Goal: Task Accomplishment & Management: Use online tool/utility

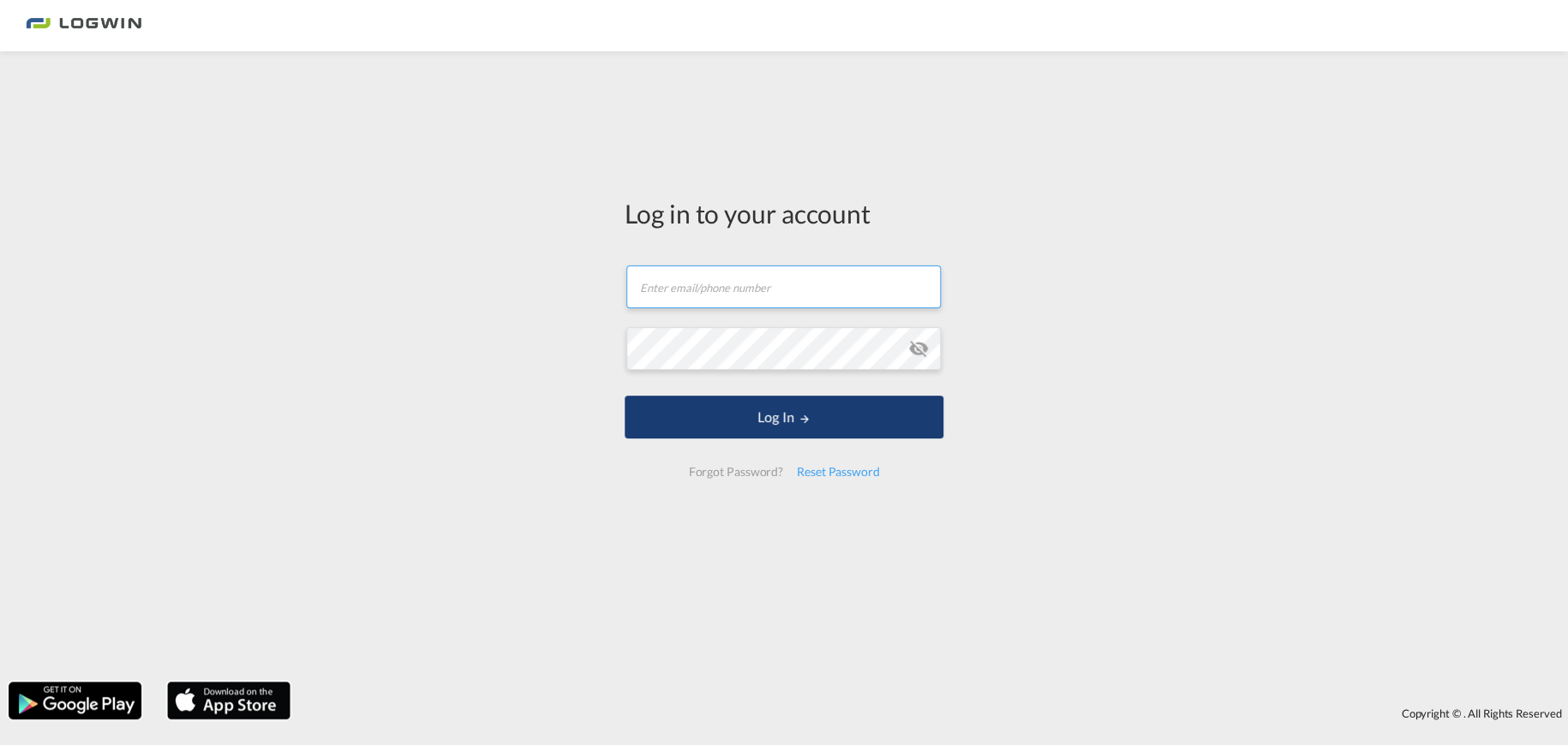
type input "[EMAIL_ADDRESS][PERSON_NAME][DOMAIN_NAME]"
click at [783, 423] on button "Log In" at bounding box center [784, 417] width 319 height 42
